Goal: Information Seeking & Learning: Learn about a topic

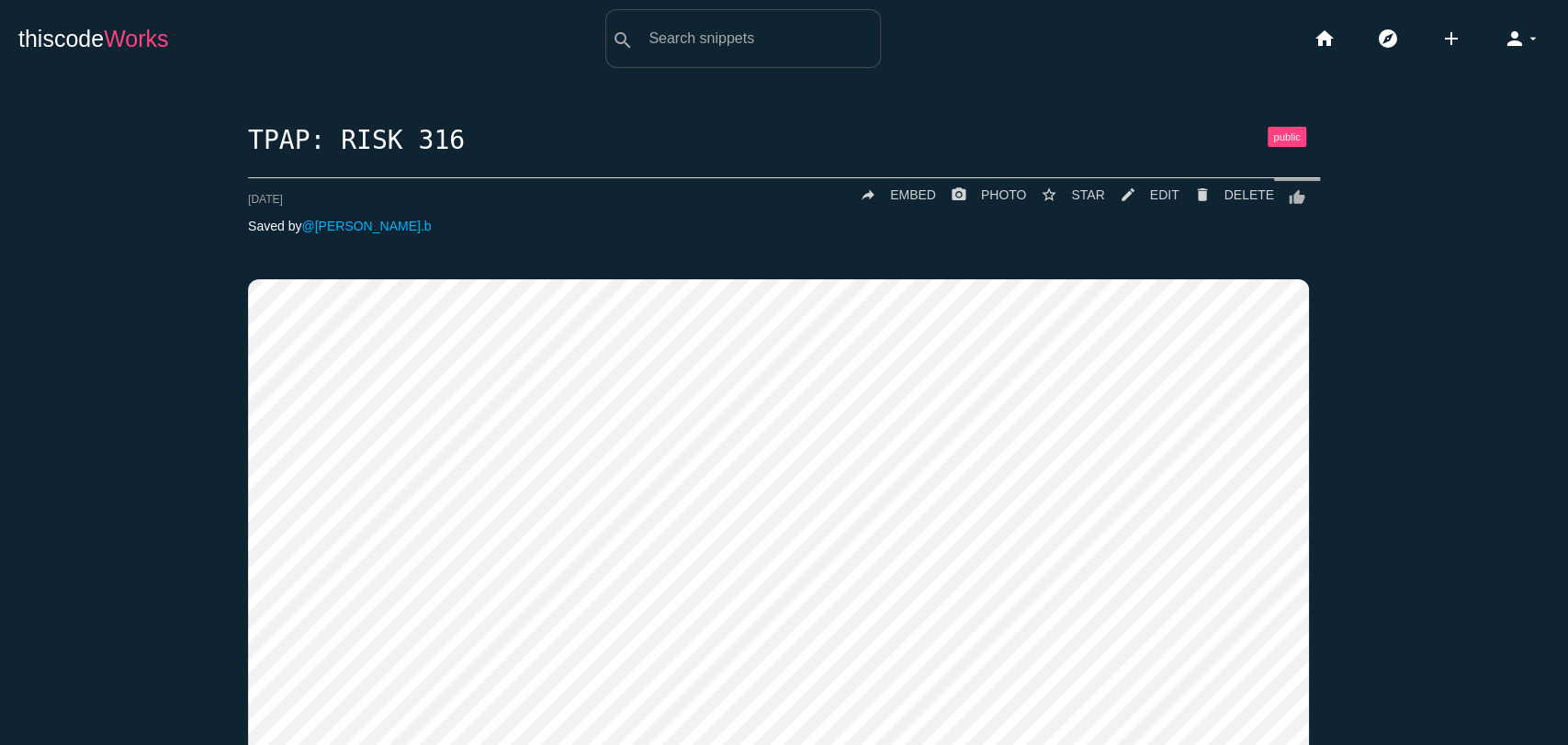
click at [89, 31] on link "thiscode Works" at bounding box center [94, 38] width 151 height 59
click at [1134, 182] on link "mode_edit EDIT" at bounding box center [1142, 195] width 75 height 33
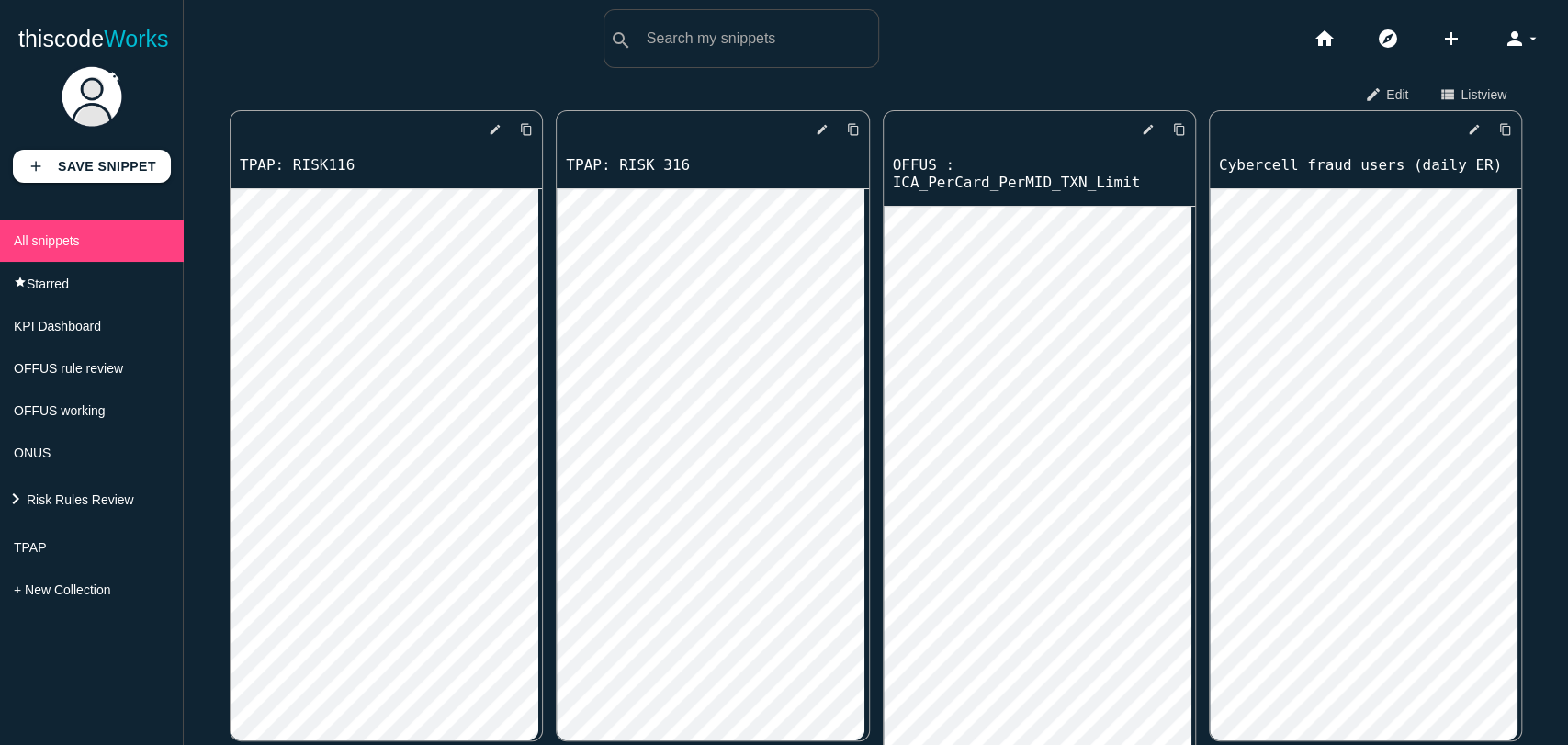
scroll to position [5757, 0]
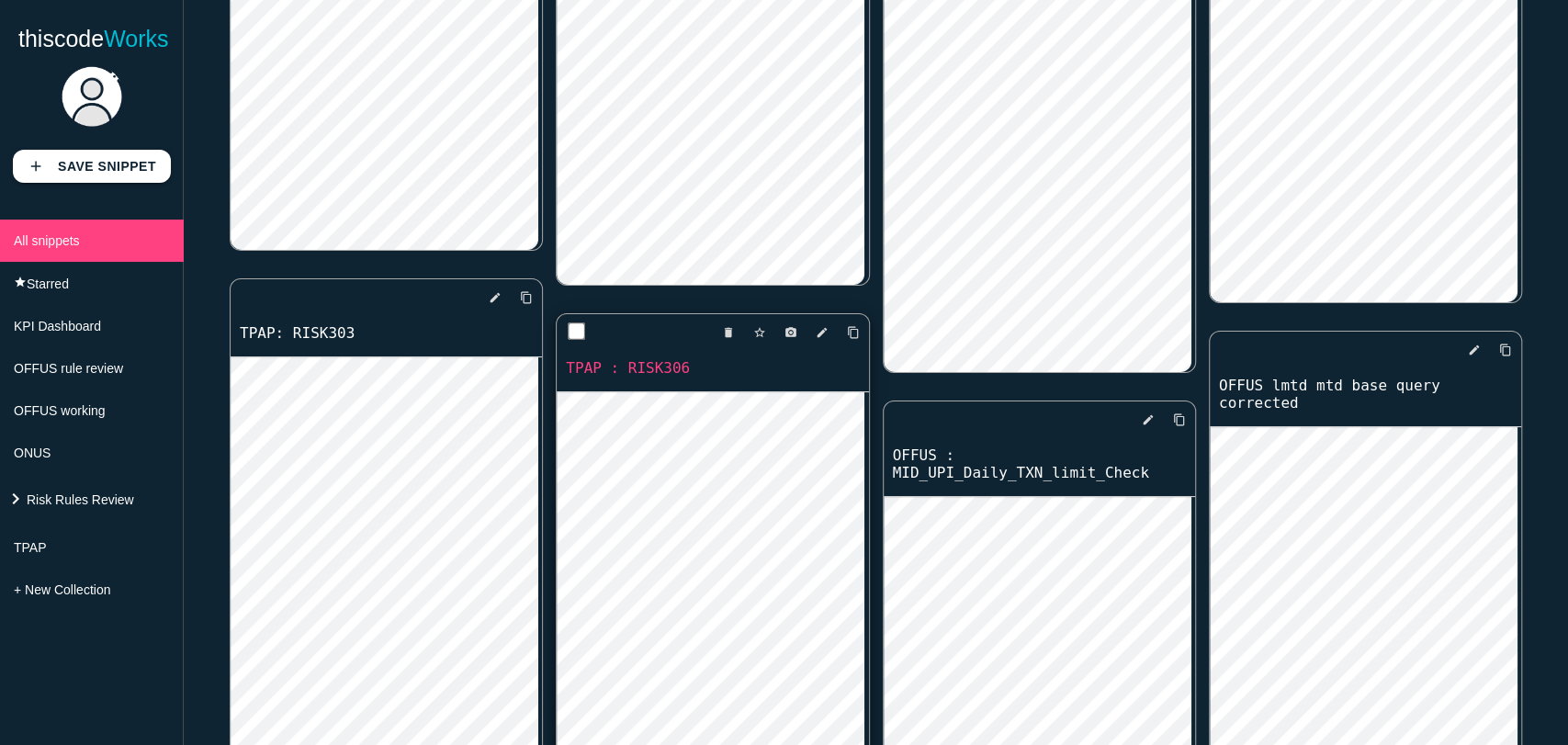
click at [654, 373] on link "TPAP : RISK306" at bounding box center [712, 367] width 311 height 21
click at [631, 374] on link "TPAP : RISK306" at bounding box center [712, 367] width 311 height 21
drag, startPoint x: 844, startPoint y: 330, endPoint x: 838, endPoint y: 337, distance: 9.2
